Goal: Transaction & Acquisition: Purchase product/service

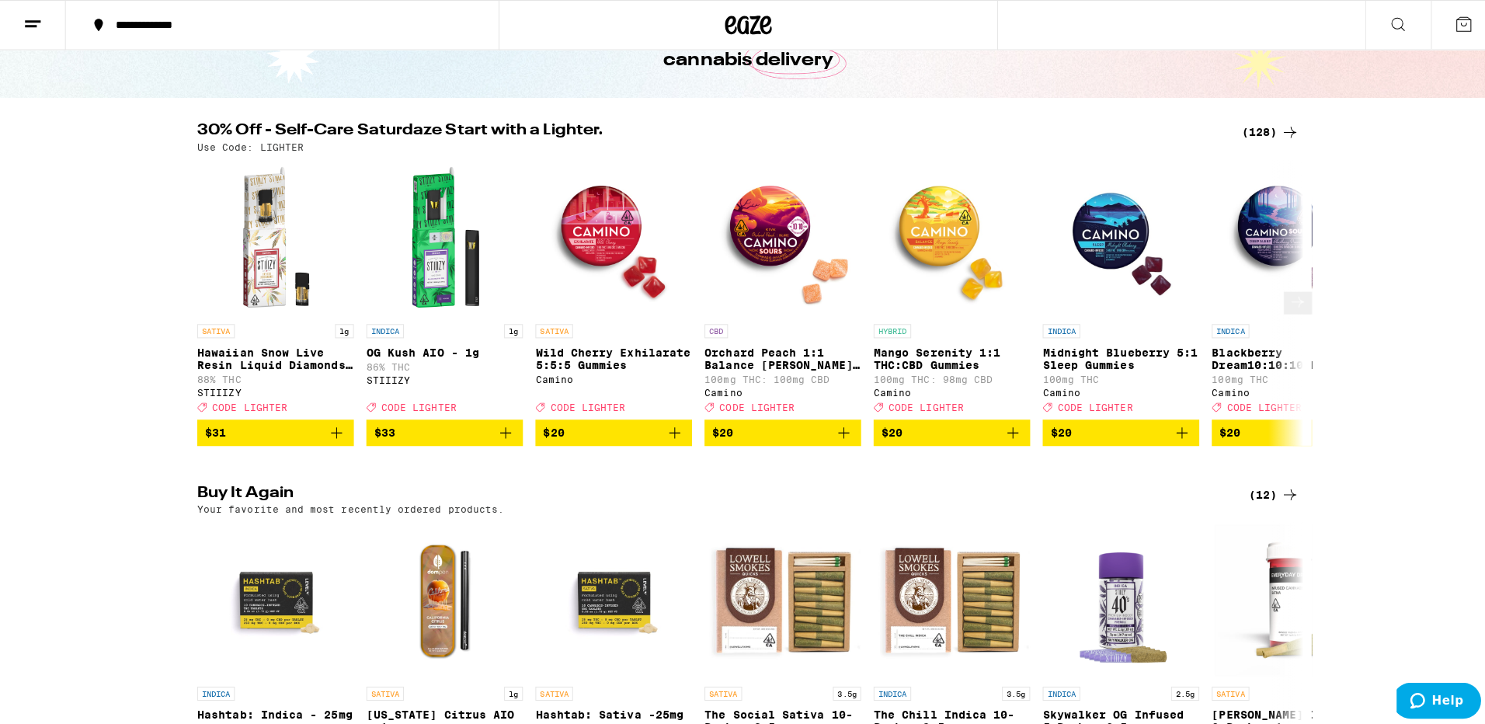
scroll to position [544, 0]
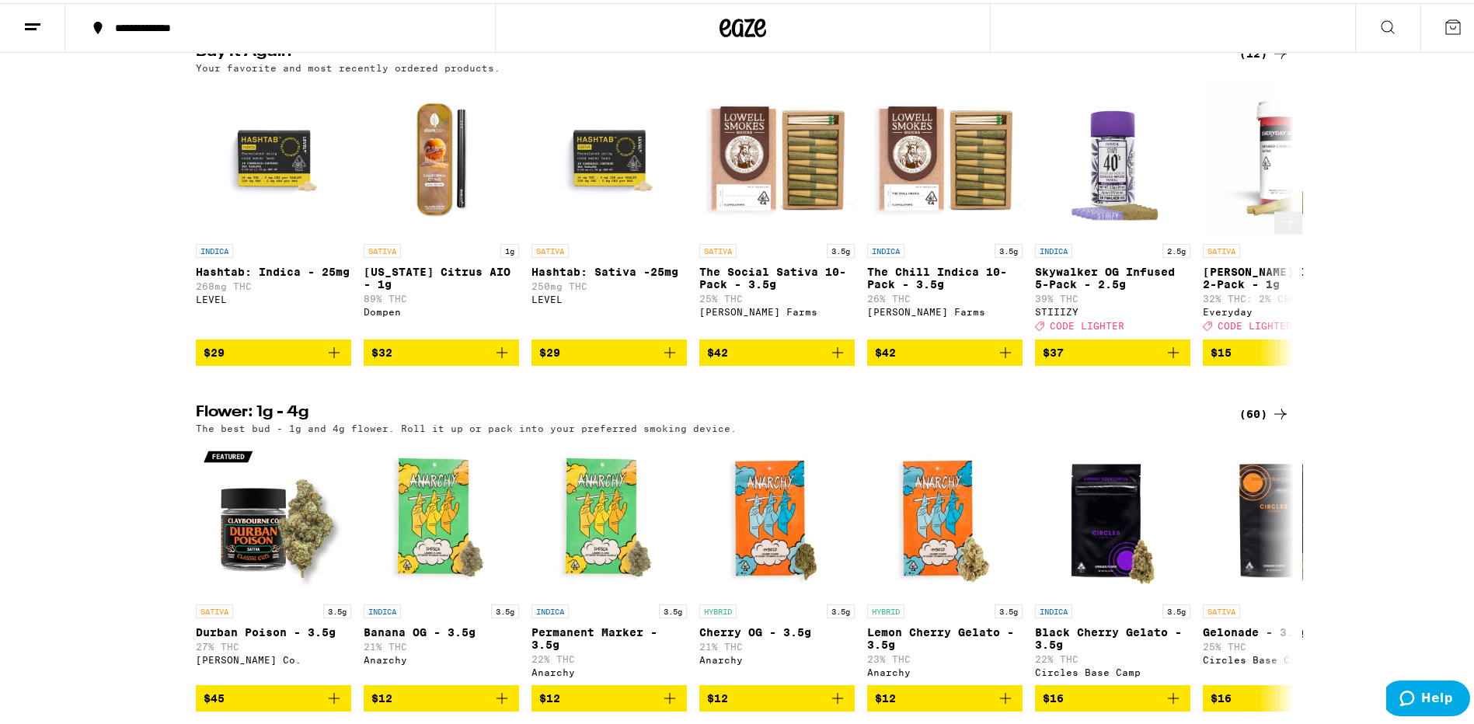
click at [717, 255] on p "SATIVA" at bounding box center [717, 248] width 37 height 14
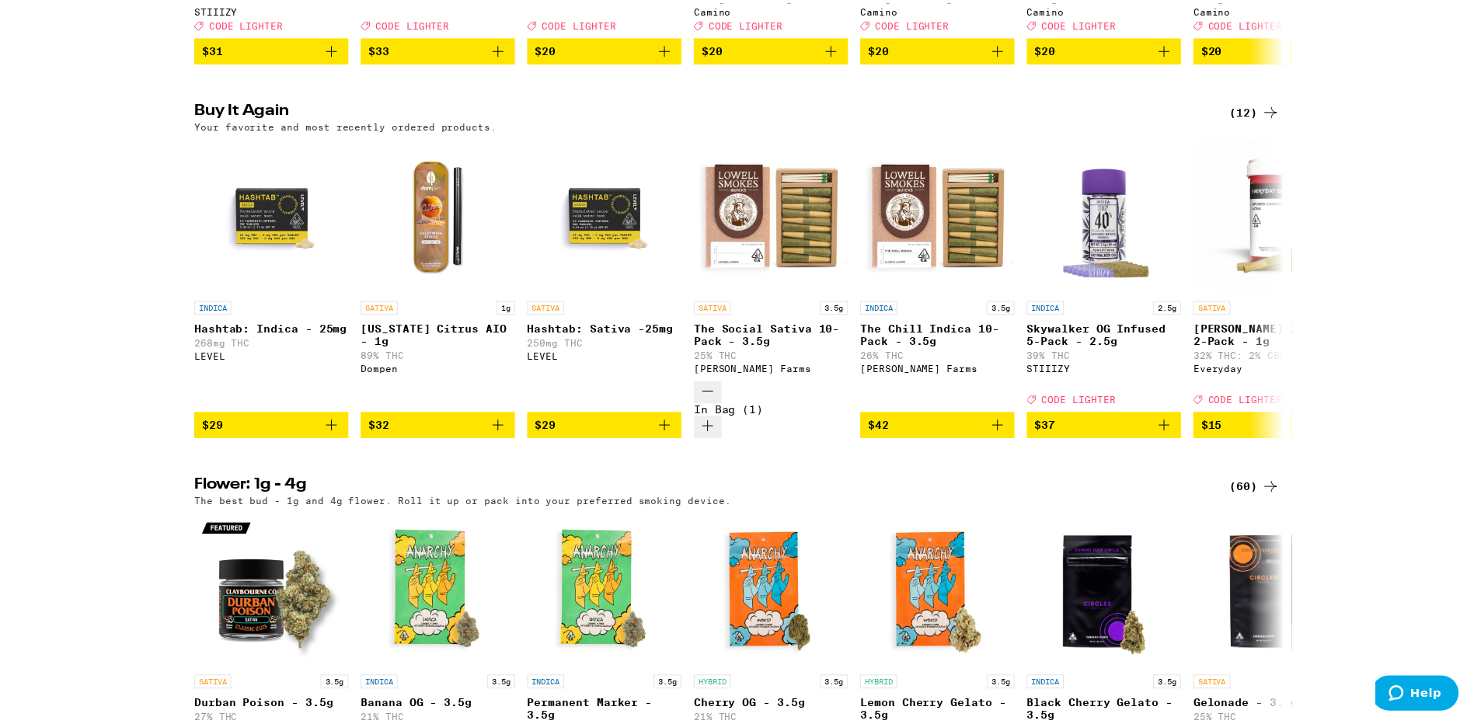
scroll to position [594, 0]
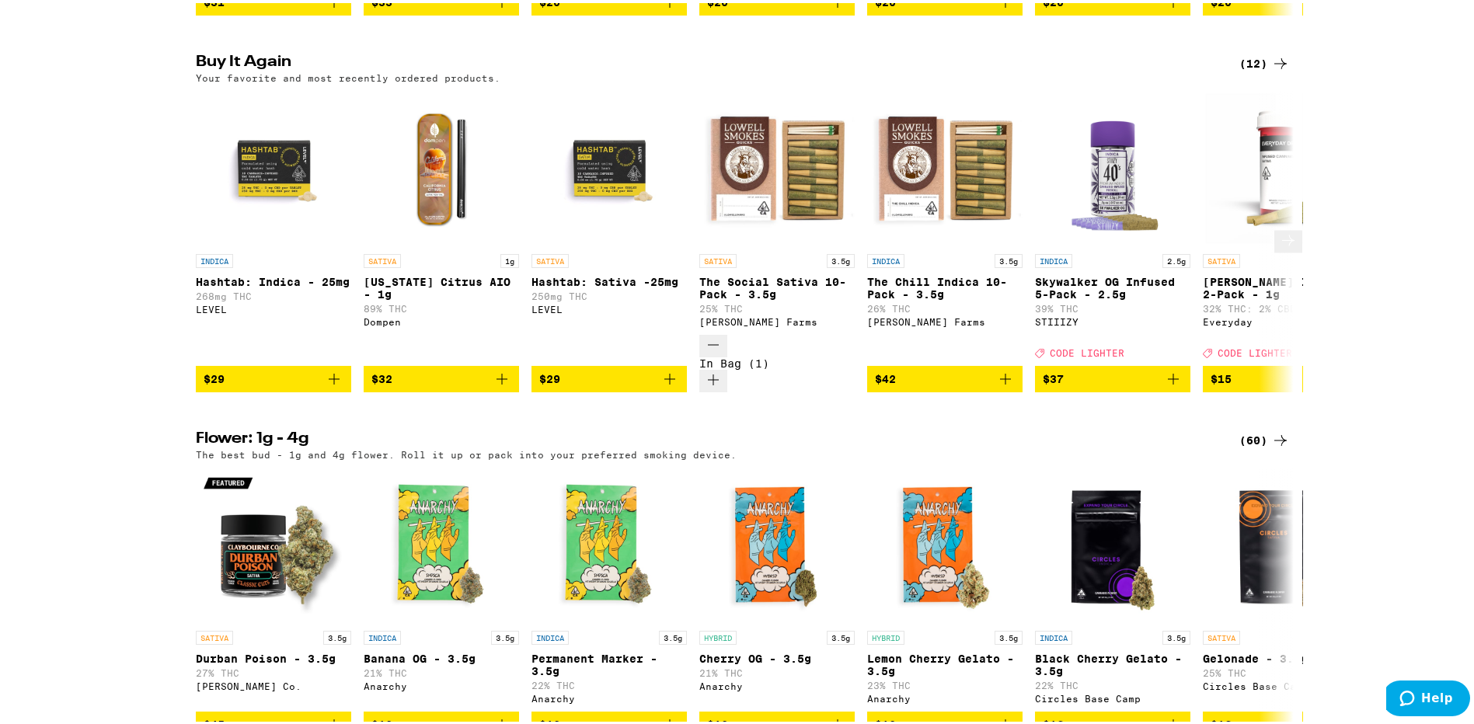
click at [1282, 239] on icon at bounding box center [1288, 237] width 12 height 11
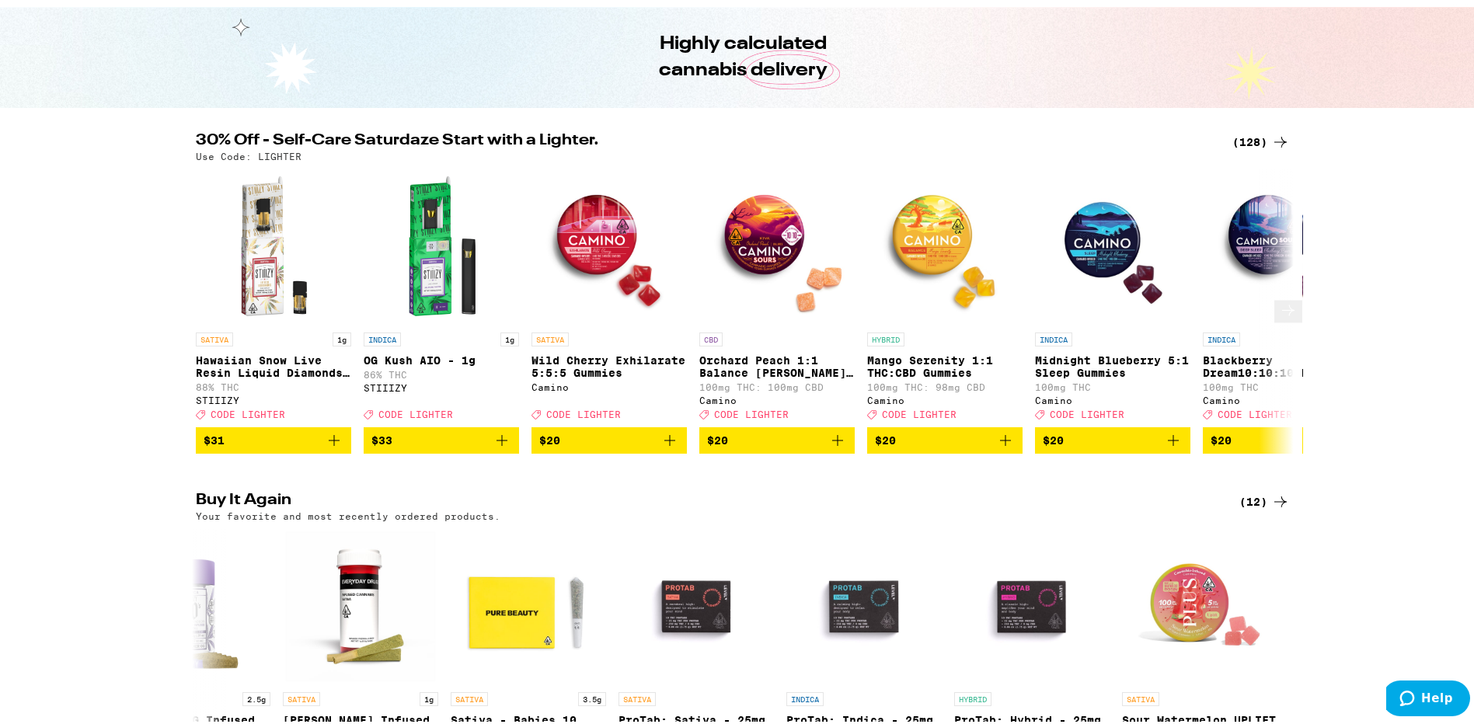
scroll to position [0, 0]
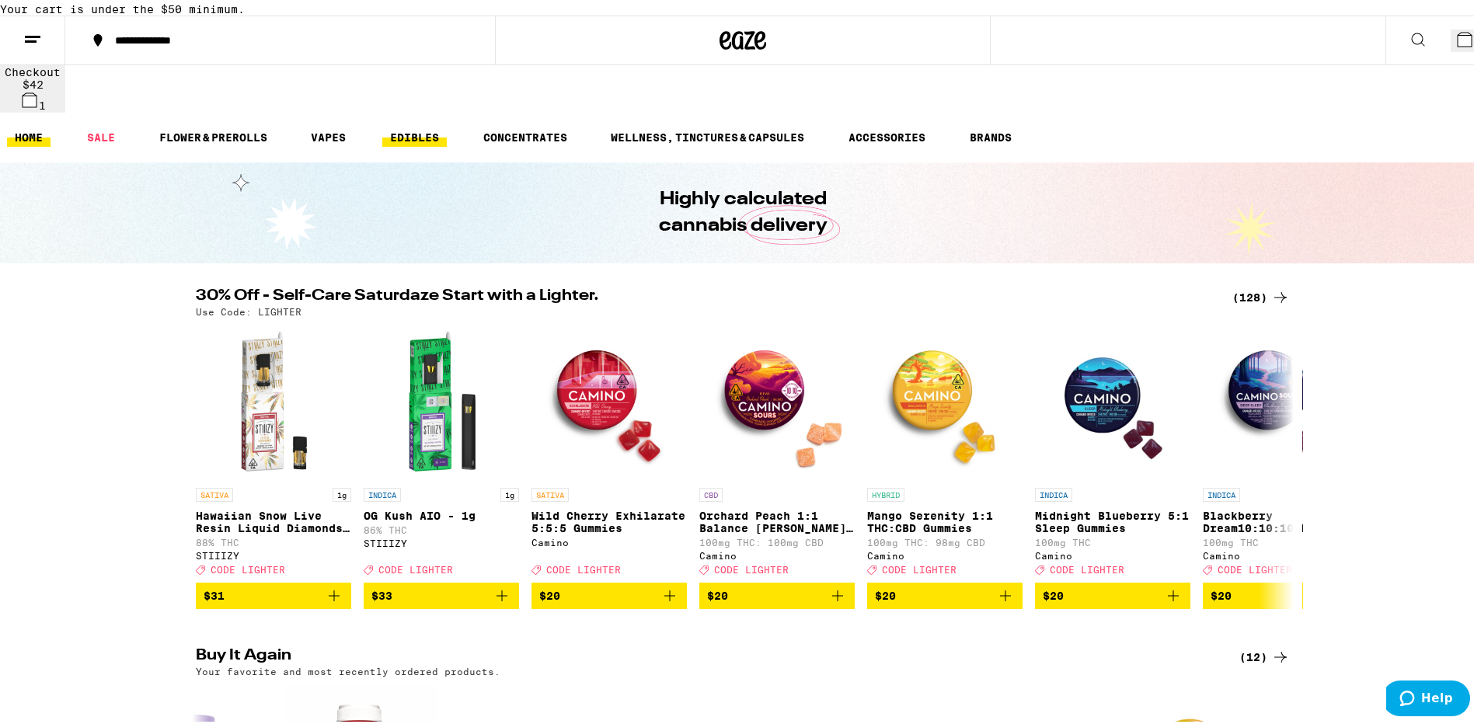
click at [399, 125] on link "EDIBLES" at bounding box center [414, 134] width 64 height 19
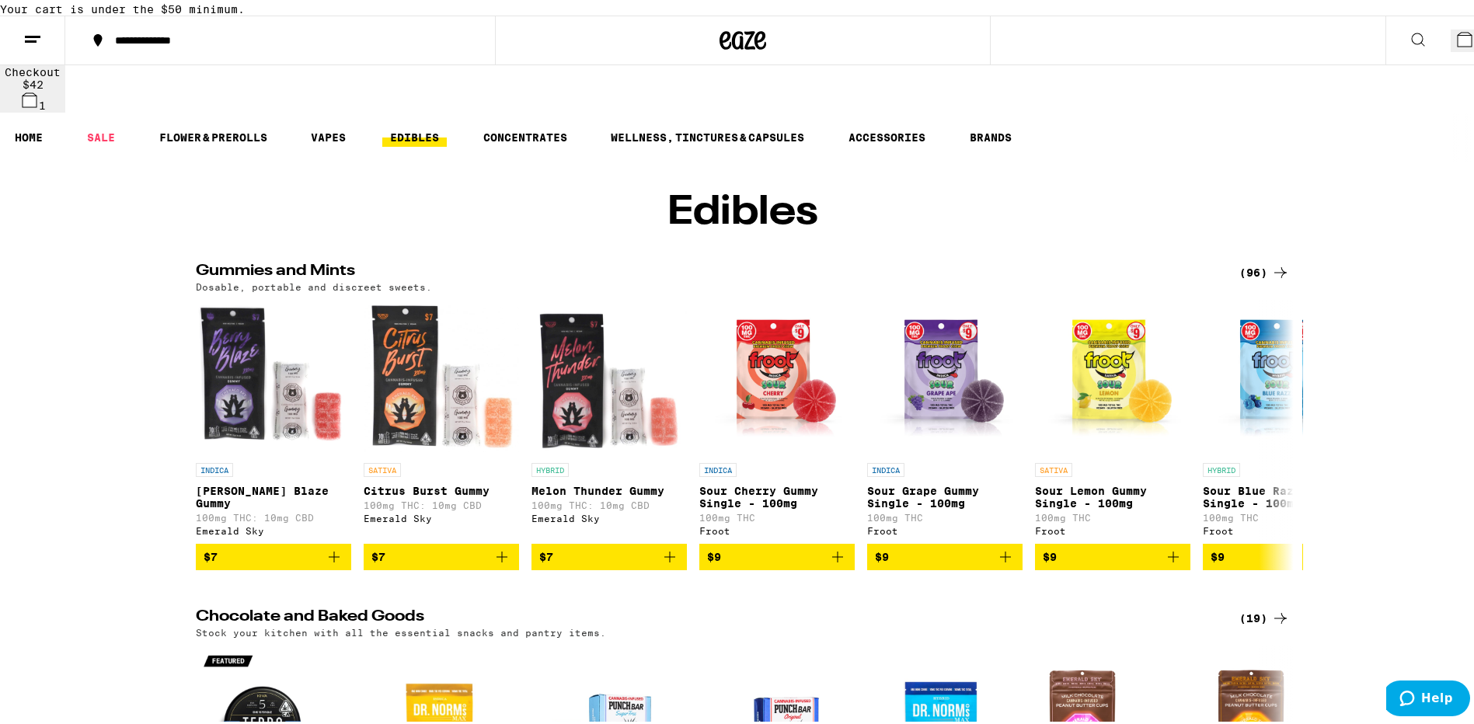
click at [1276, 275] on icon at bounding box center [1280, 269] width 12 height 11
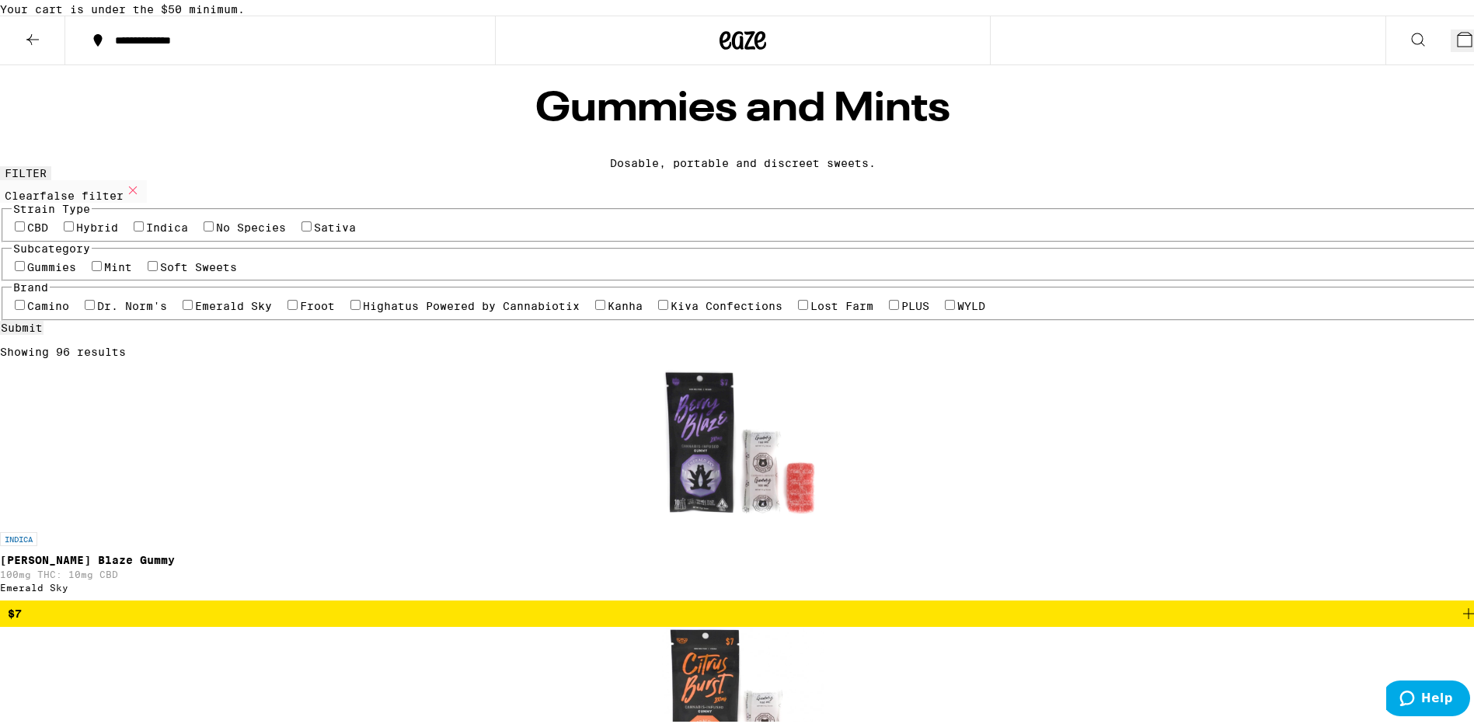
click at [331, 231] on label "Sativa" at bounding box center [335, 224] width 42 height 12
click at [312, 228] on input "Sativa" at bounding box center [306, 223] width 10 height 10
checkbox input "true"
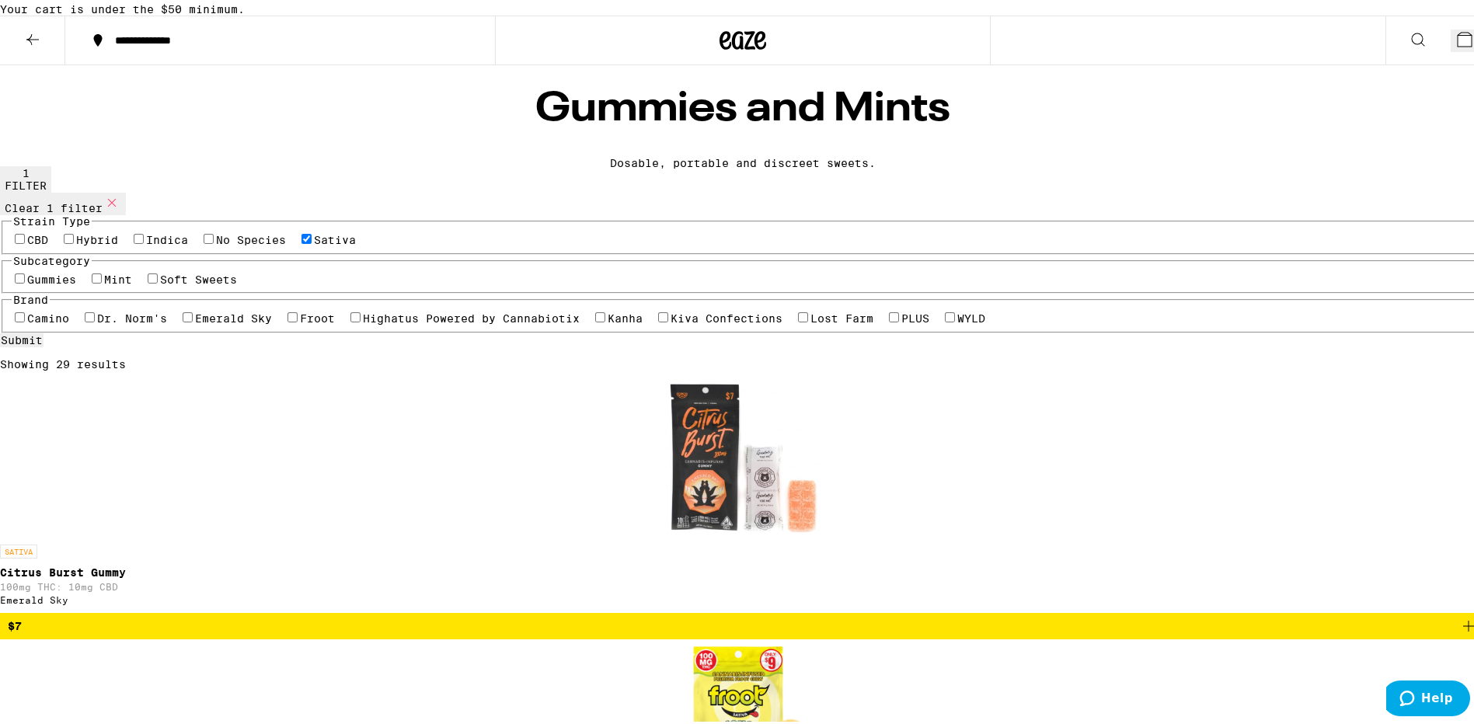
click at [27, 46] on icon at bounding box center [32, 36] width 19 height 19
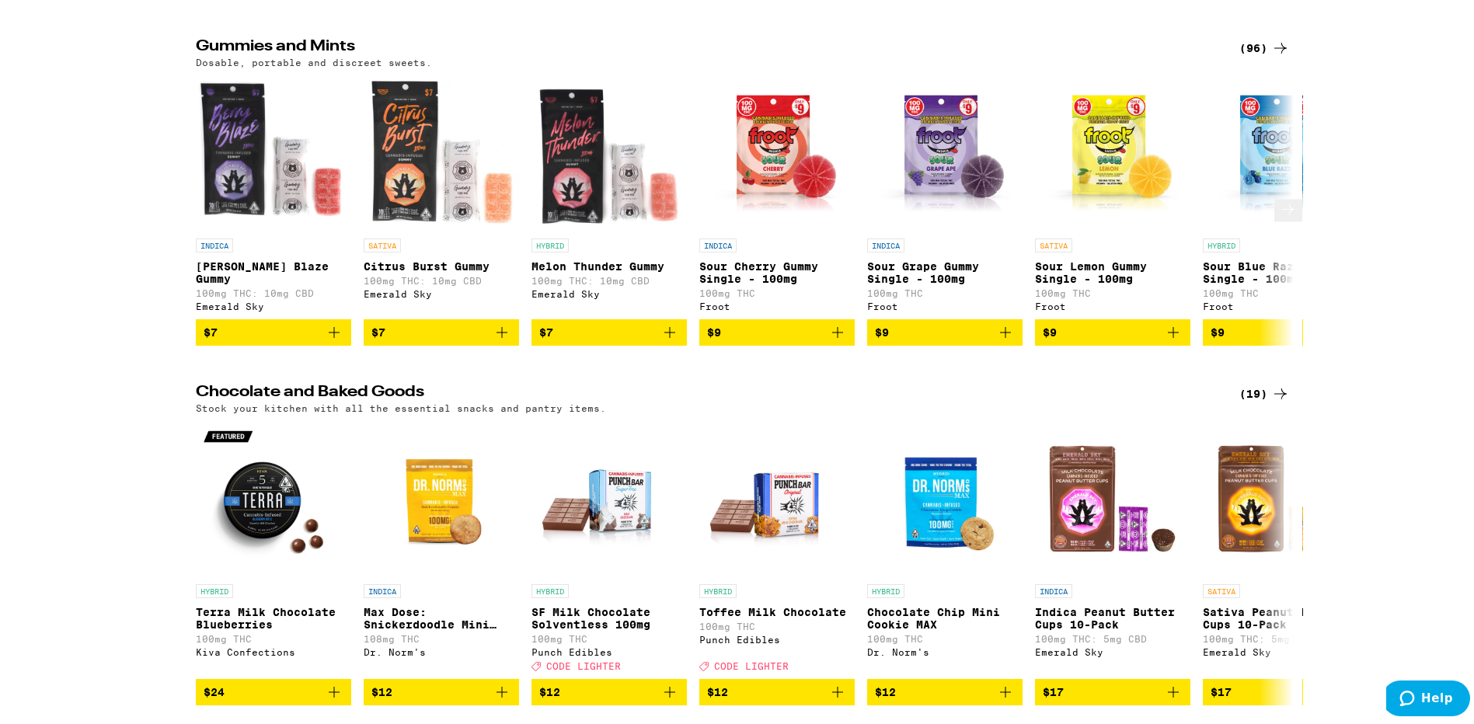
scroll to position [233, 0]
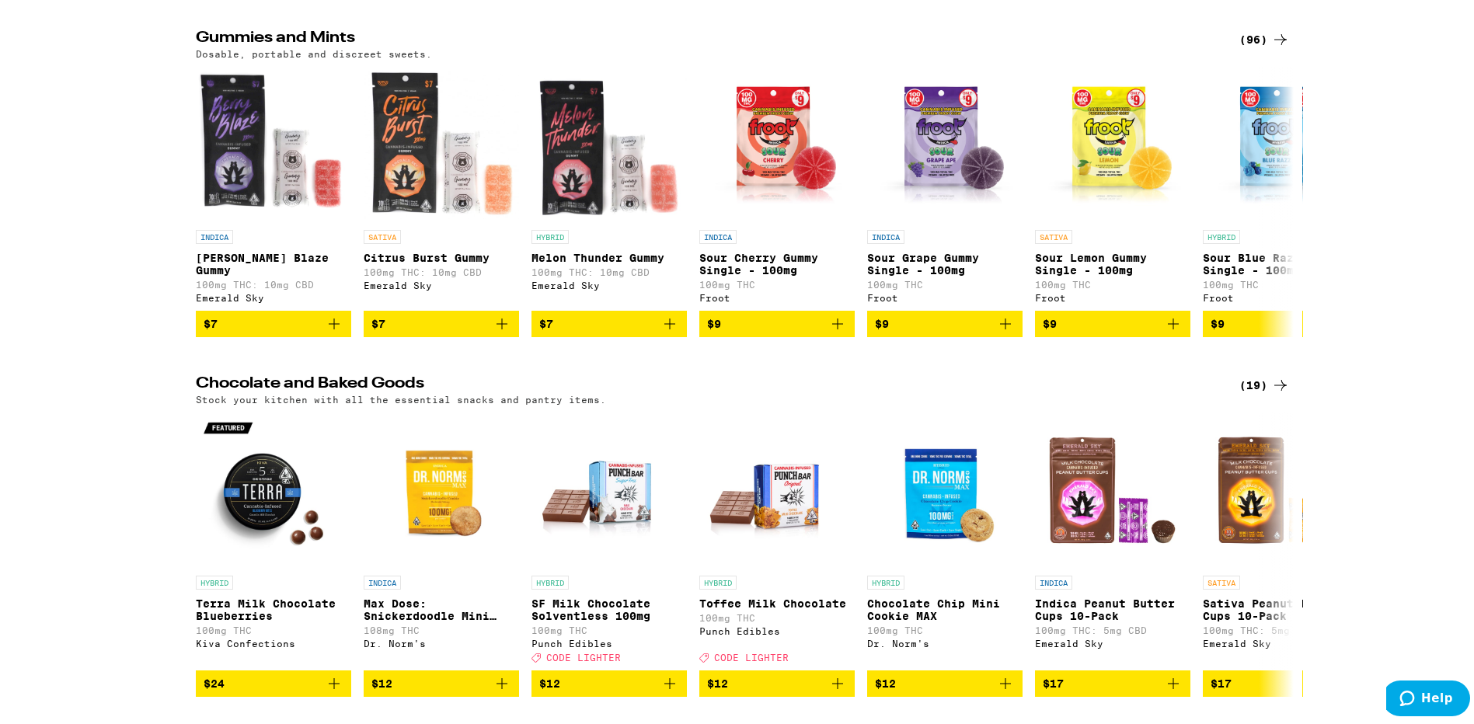
click at [1252, 392] on div "(19)" at bounding box center [1264, 382] width 50 height 19
click at [1251, 392] on div "(19)" at bounding box center [1264, 382] width 50 height 19
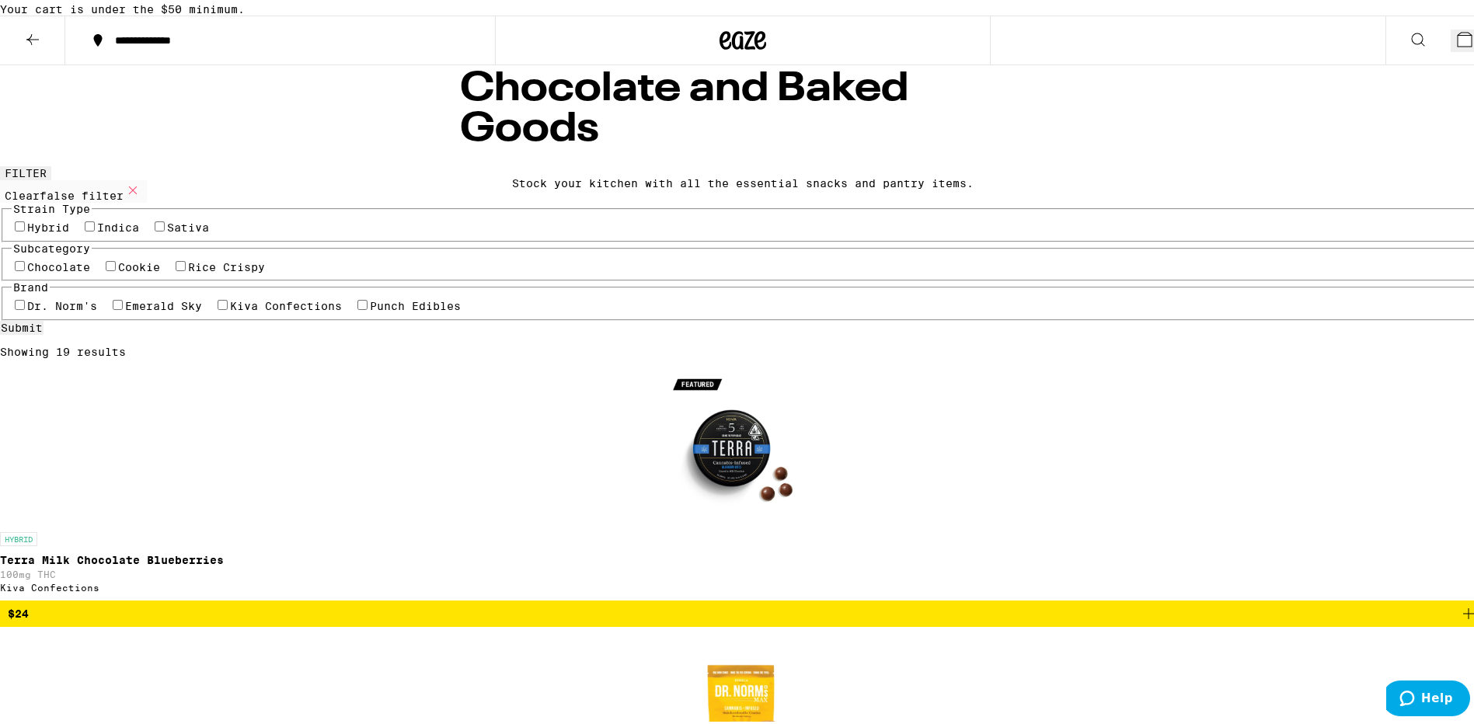
click at [34, 46] on icon at bounding box center [32, 36] width 19 height 19
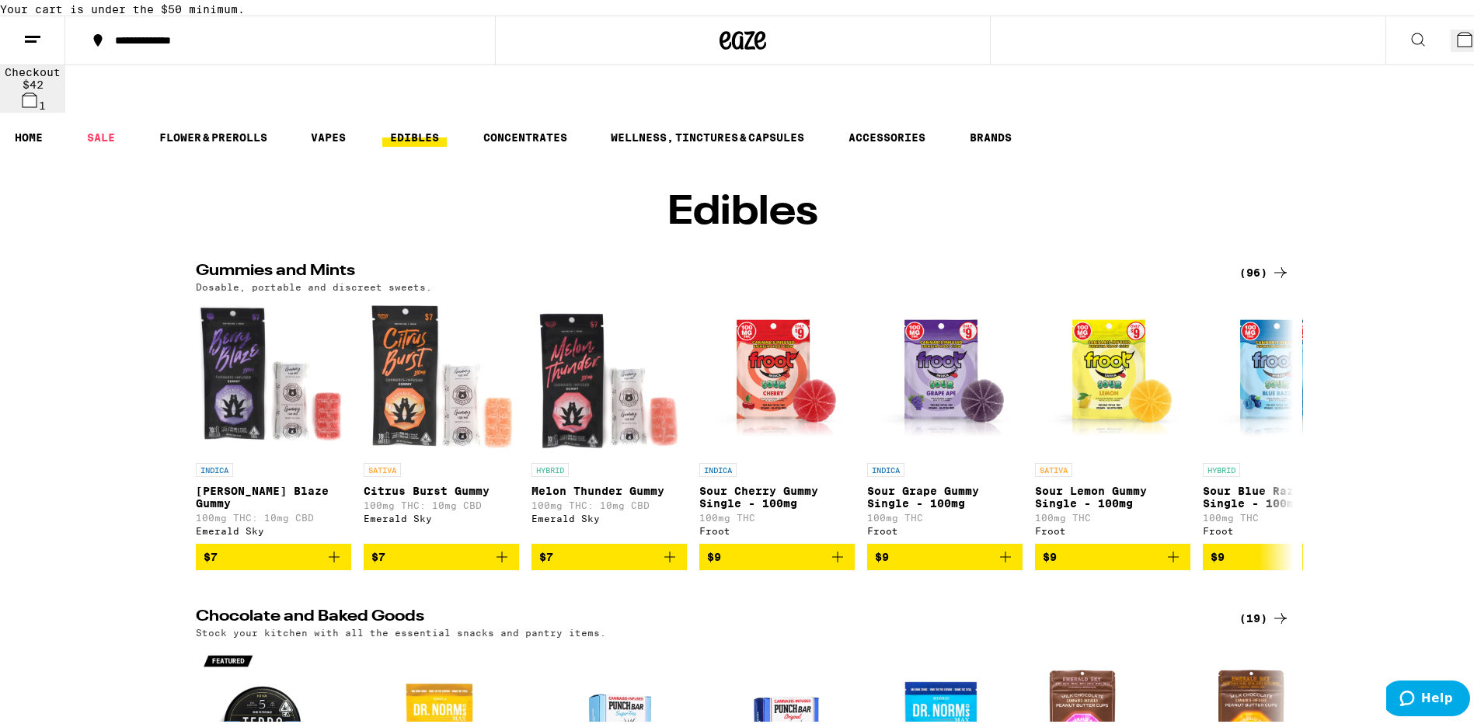
click at [1255, 278] on div "(96)" at bounding box center [1264, 269] width 50 height 19
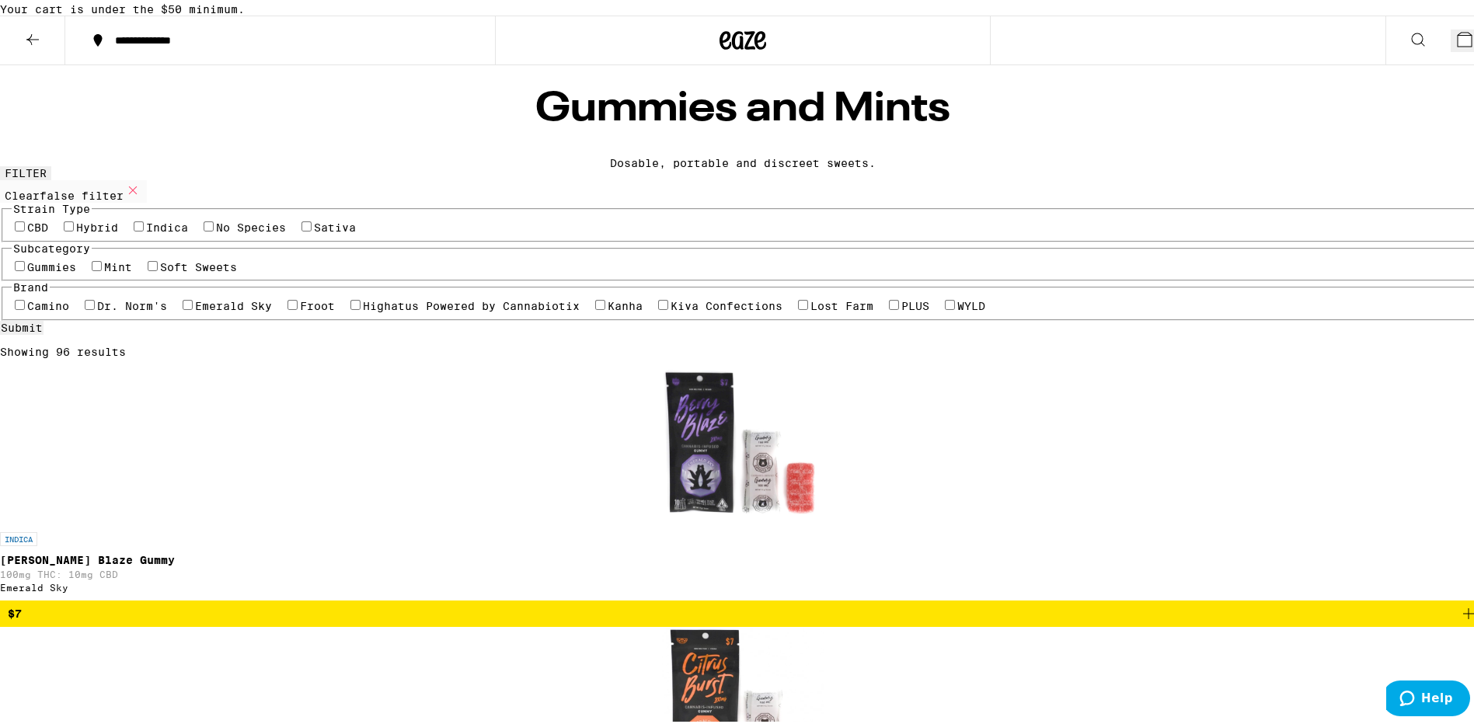
click at [314, 231] on label "Sativa" at bounding box center [335, 224] width 42 height 12
click at [312, 228] on input "Sativa" at bounding box center [306, 223] width 10 height 10
checkbox input "true"
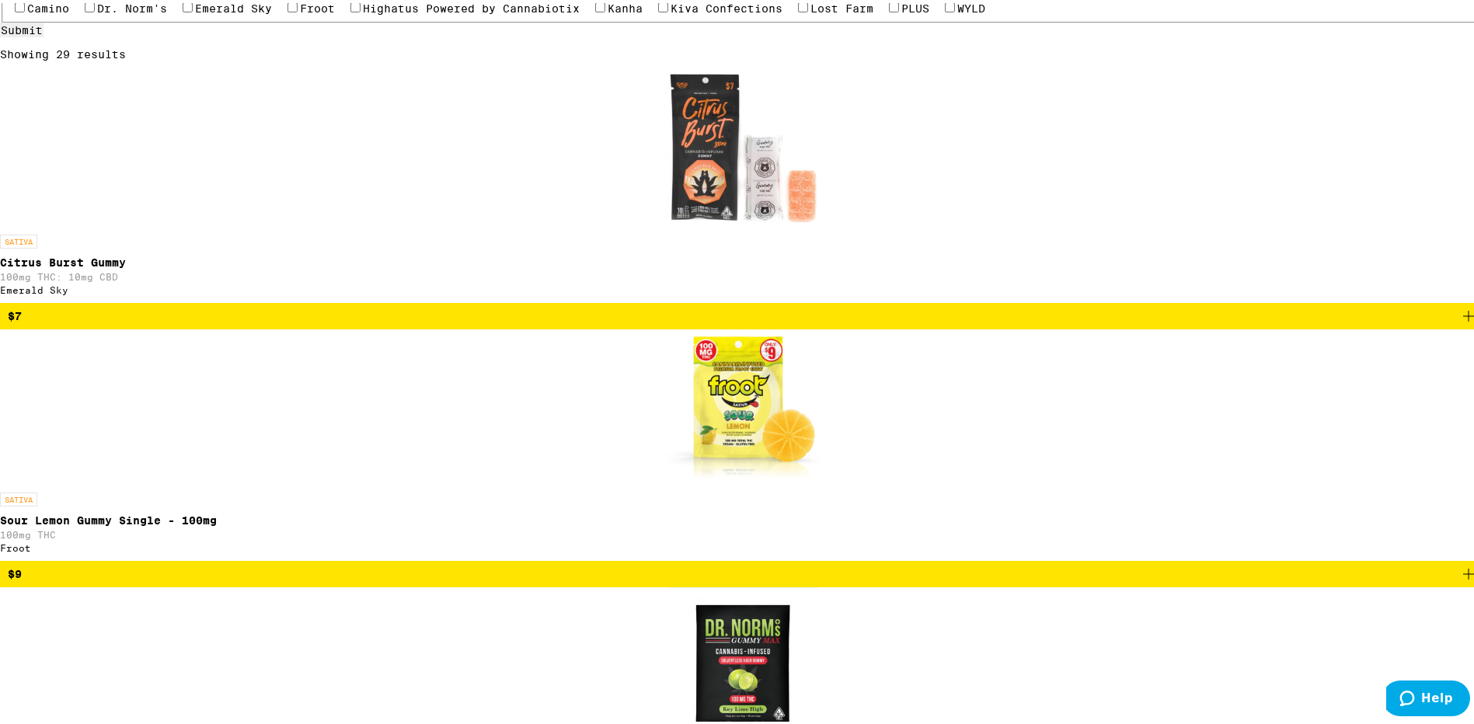
scroll to position [311, 0]
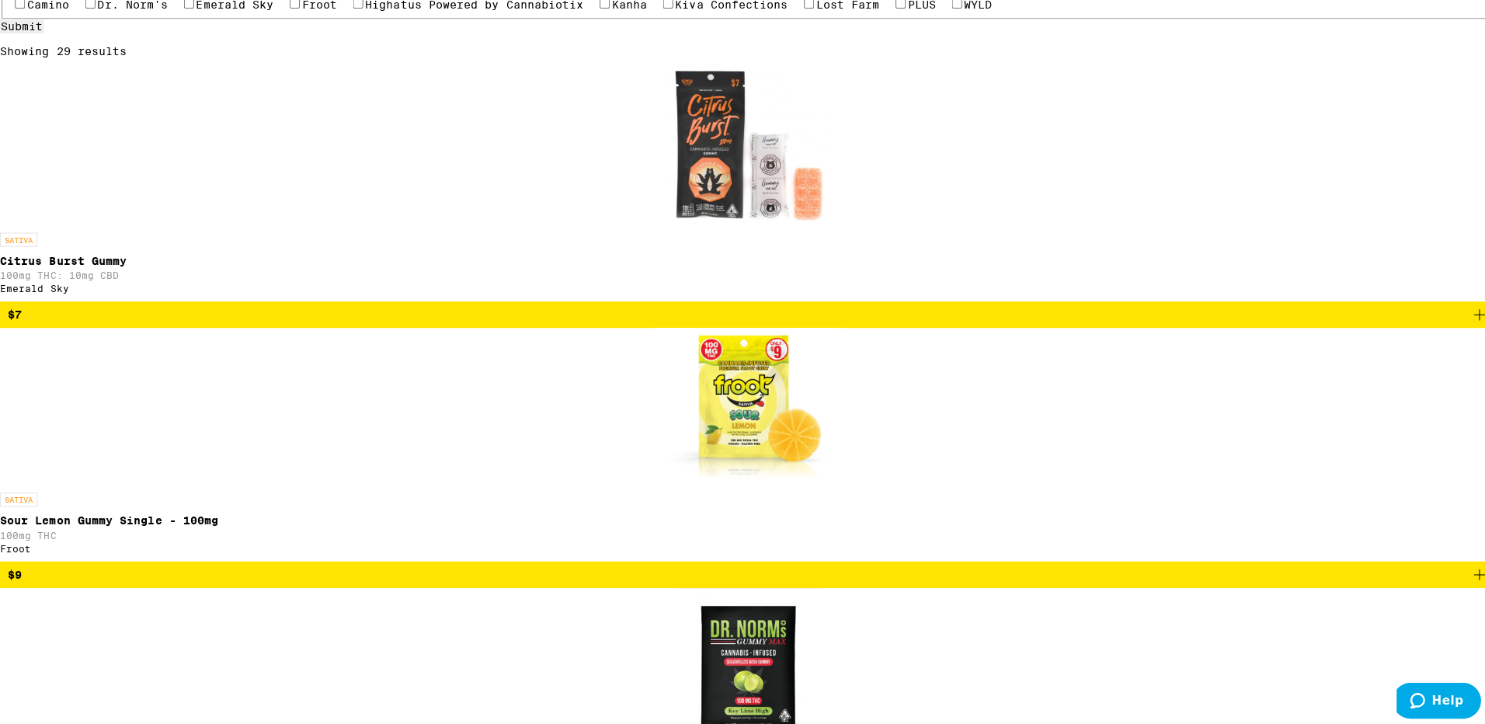
scroll to position [261, 0]
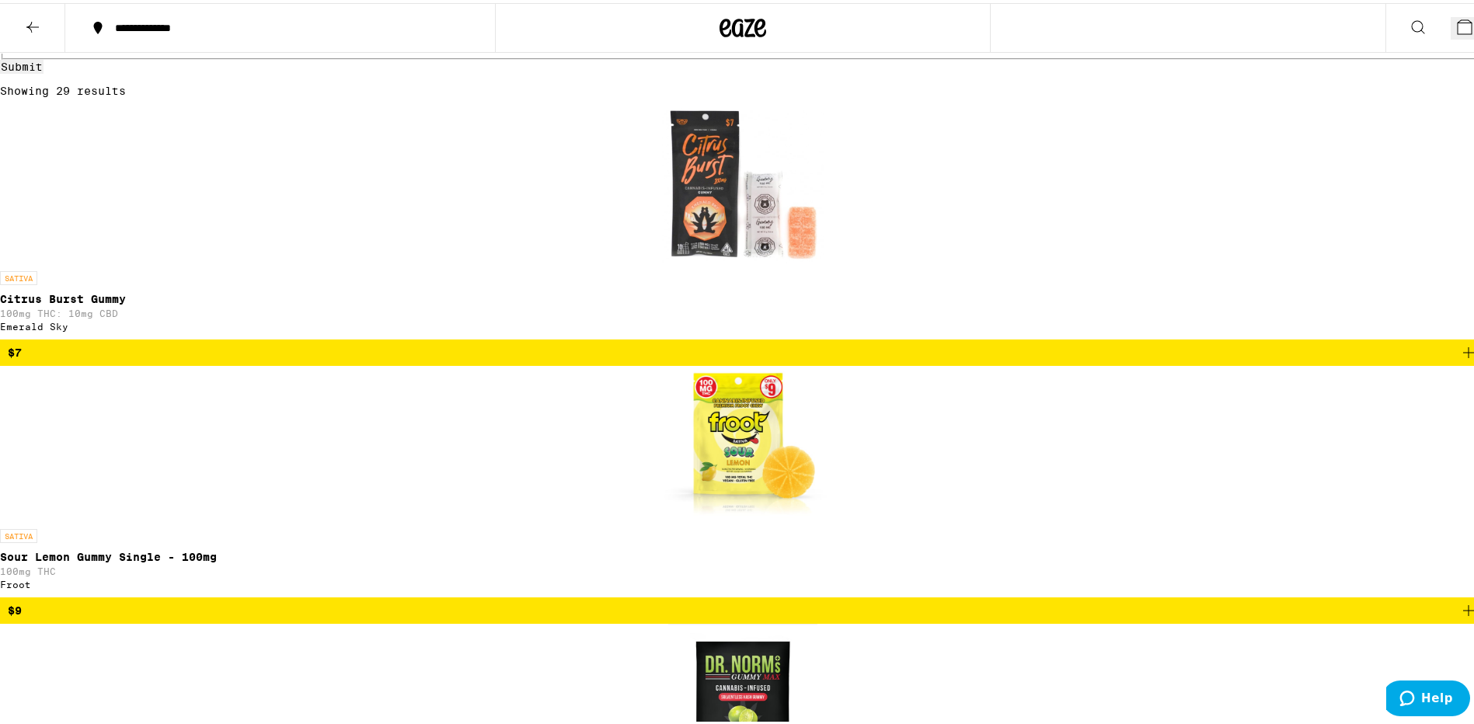
click at [1457, 24] on icon at bounding box center [1464, 24] width 14 height 14
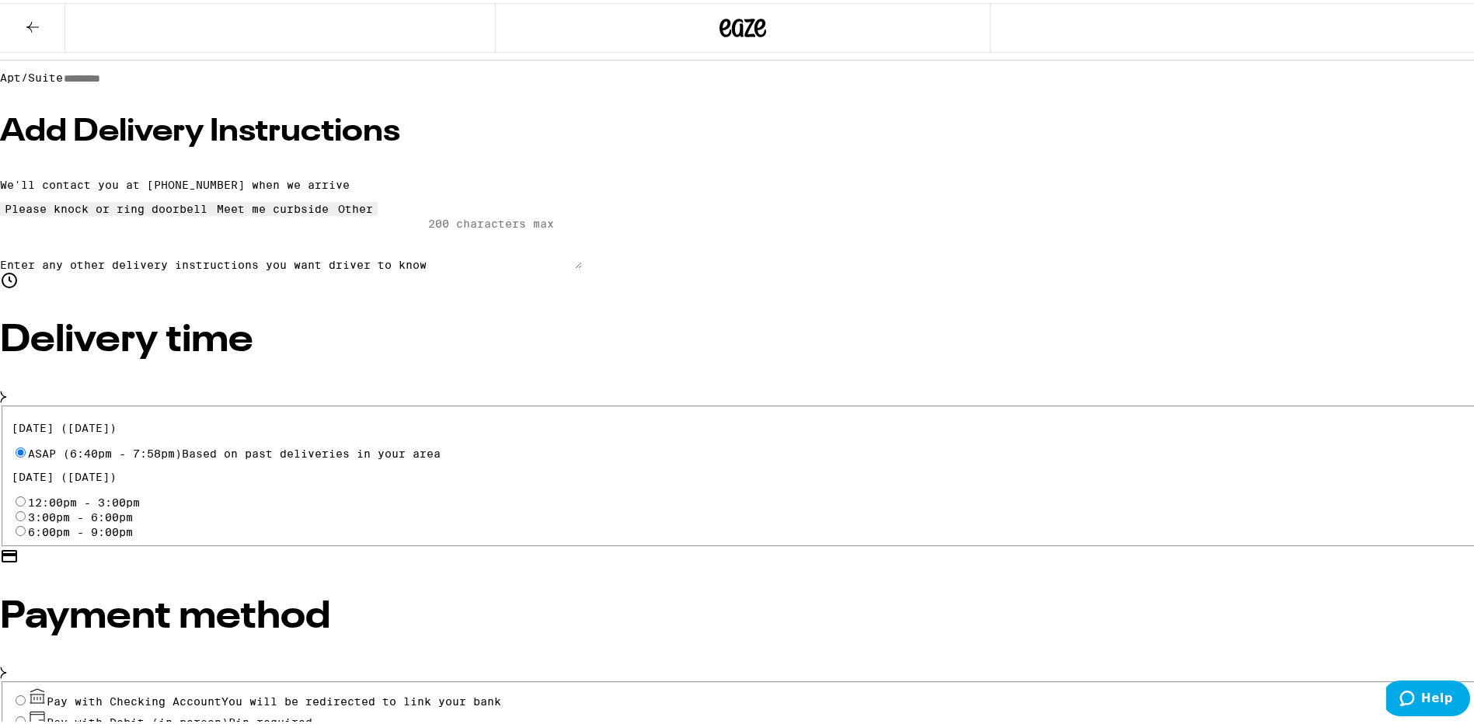
scroll to position [289, 0]
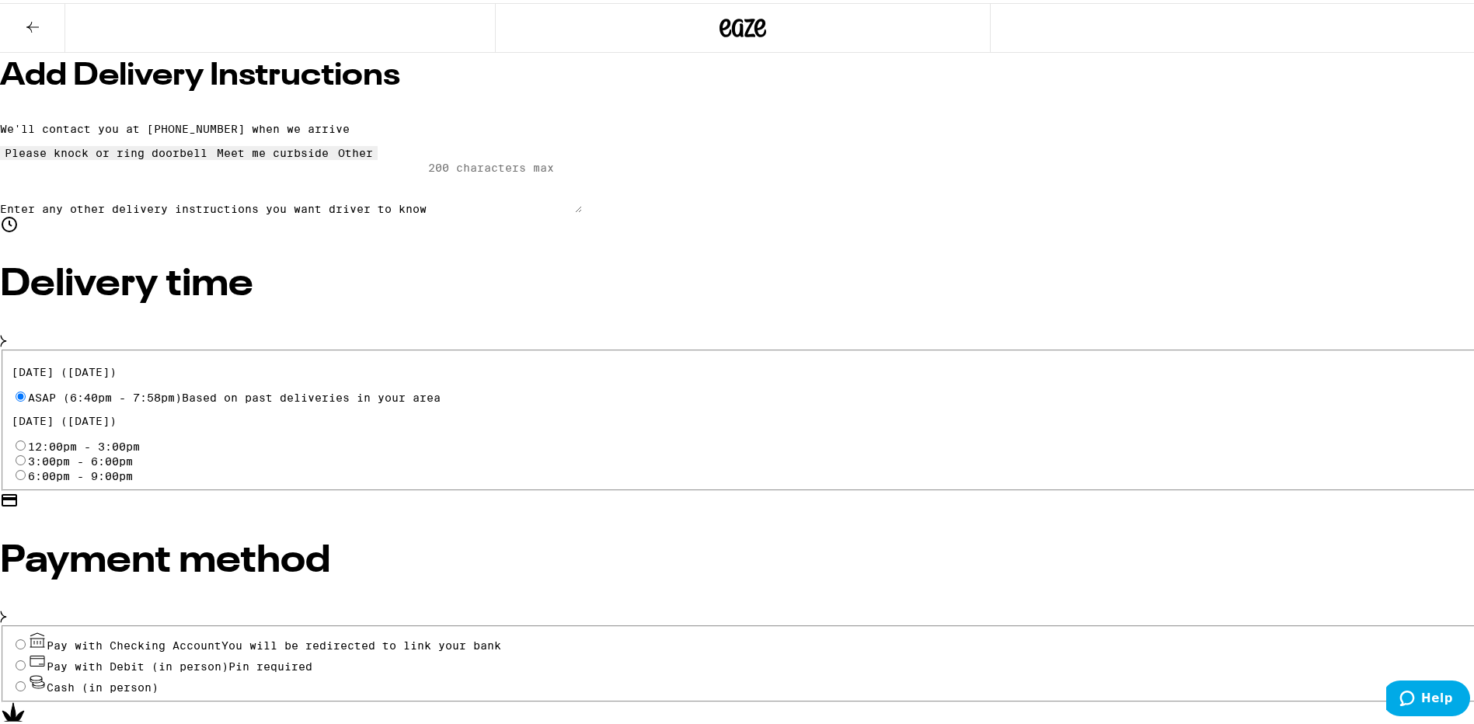
click at [26, 678] on input "Cash (in person)" at bounding box center [21, 683] width 10 height 10
radio input "true"
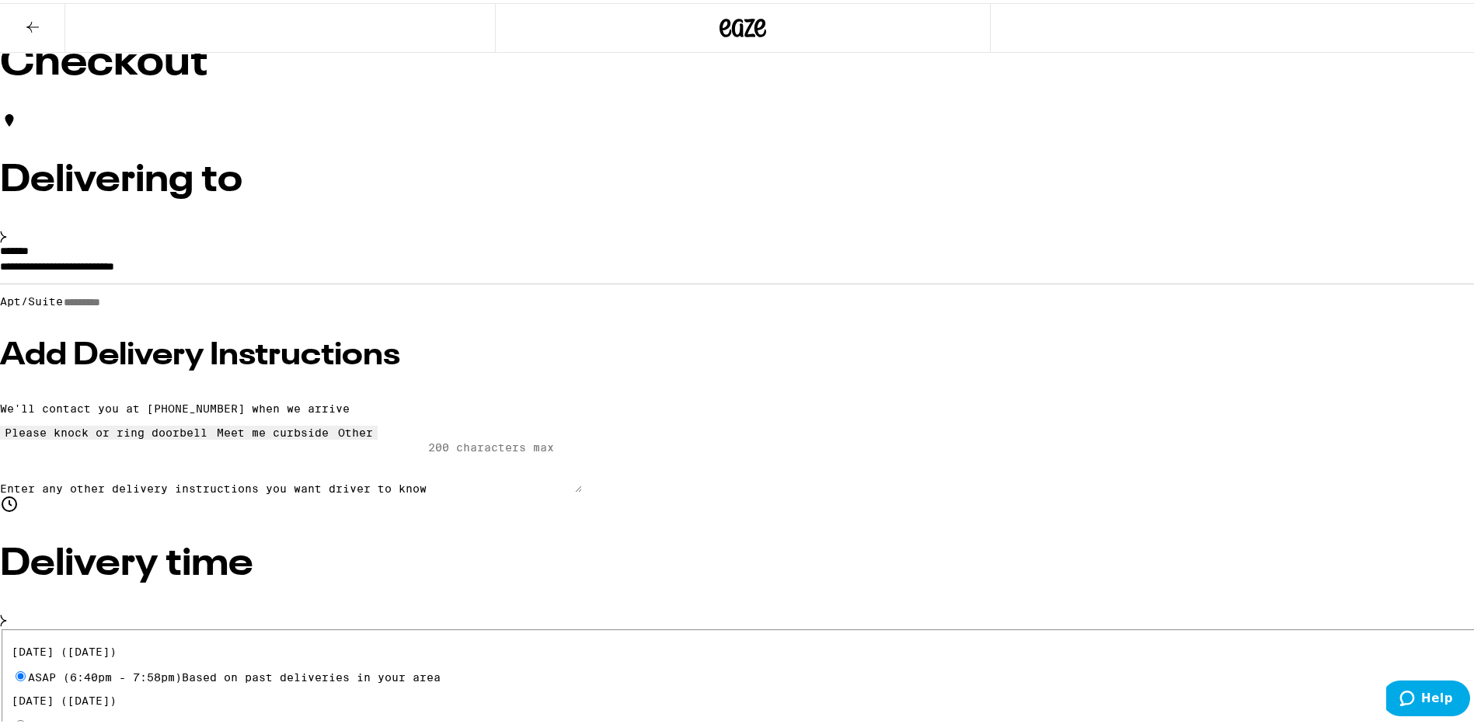
scroll to position [0, 0]
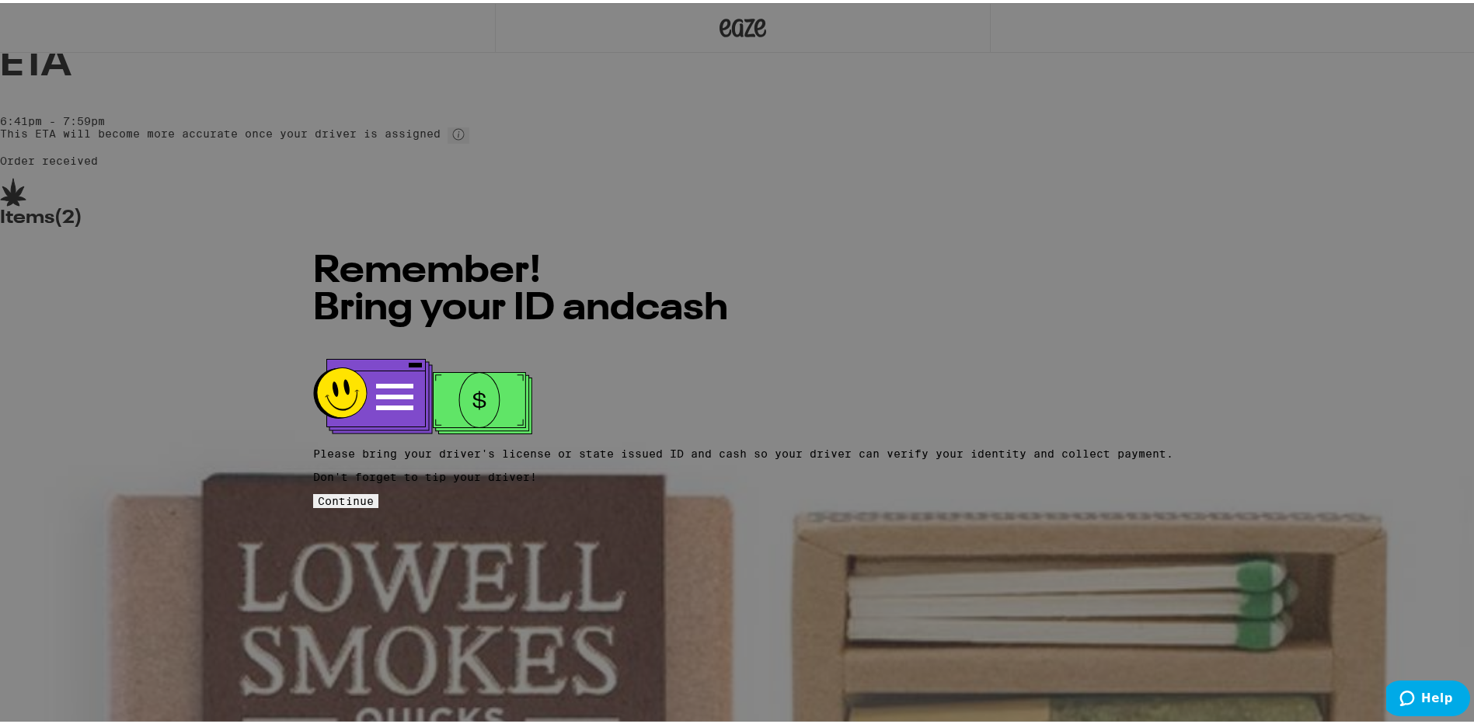
click at [374, 492] on span "Continue" at bounding box center [346, 498] width 56 height 12
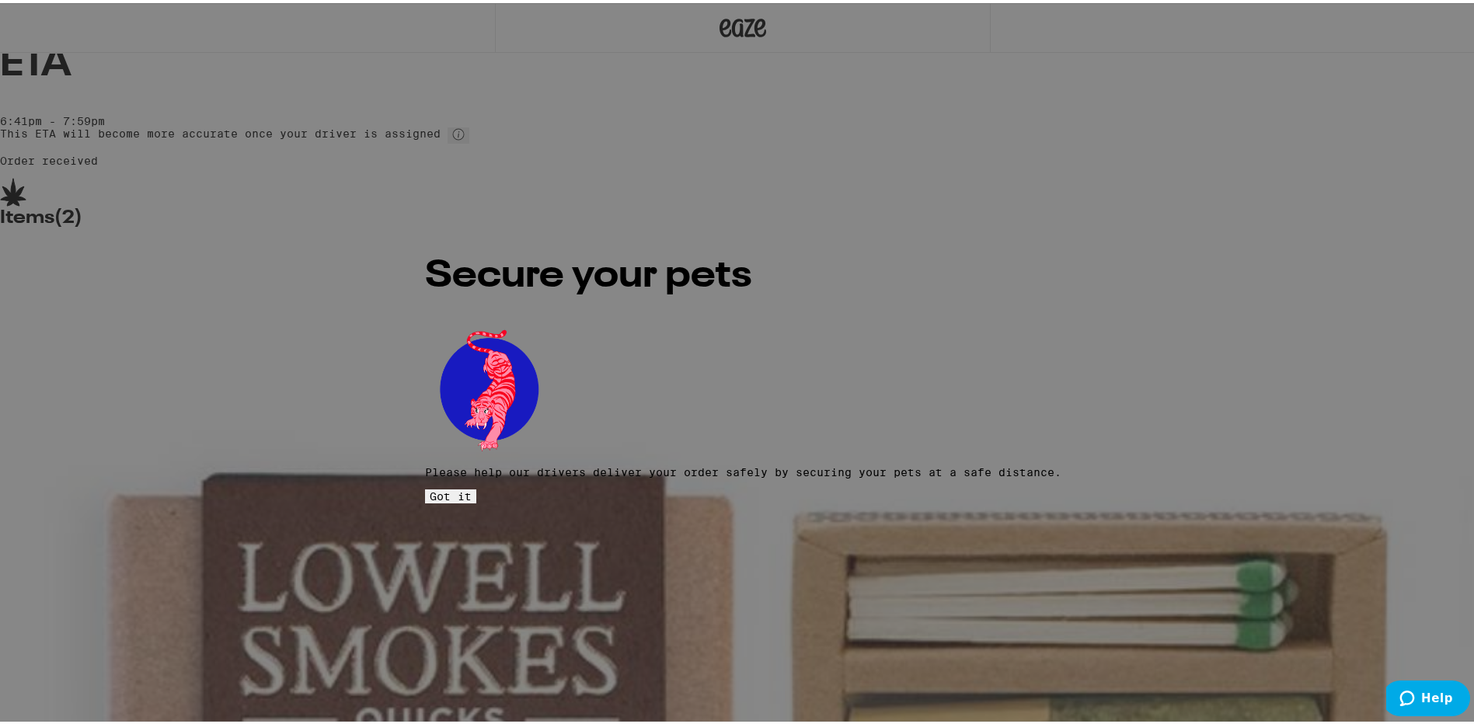
click at [472, 487] on span "Got it" at bounding box center [451, 493] width 42 height 12
